Goal: Task Accomplishment & Management: Manage account settings

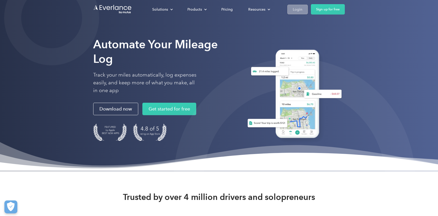
click at [299, 11] on div "Login" at bounding box center [298, 9] width 10 height 6
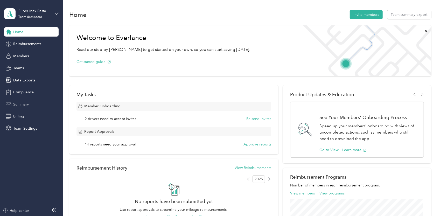
click at [39, 102] on div "Summary" at bounding box center [31, 103] width 54 height 9
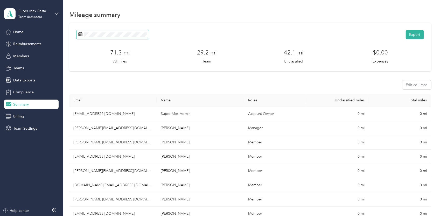
click at [124, 32] on span at bounding box center [112, 34] width 73 height 9
click at [116, 40] on div "Export 71.3 mi All miles 29.2 mi Team 42.1 mi Unclassified $0.00 Expenses" at bounding box center [249, 47] width 347 height 34
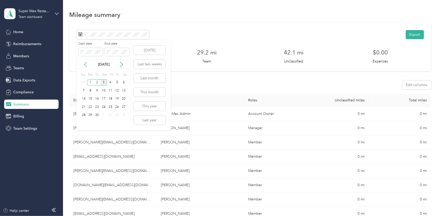
click at [86, 65] on icon at bounding box center [85, 64] width 3 height 5
click at [89, 107] on div "18" at bounding box center [90, 107] width 7 height 6
drag, startPoint x: 83, startPoint y: 123, endPoint x: 113, endPoint y: 103, distance: 35.9
click at [83, 121] on div "31" at bounding box center [83, 123] width 7 height 6
